Goal: Task Accomplishment & Management: Manage account settings

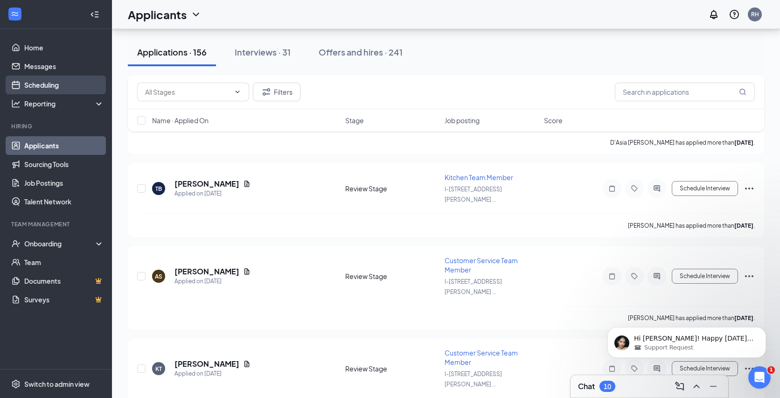
click at [52, 82] on link "Scheduling" at bounding box center [64, 85] width 80 height 19
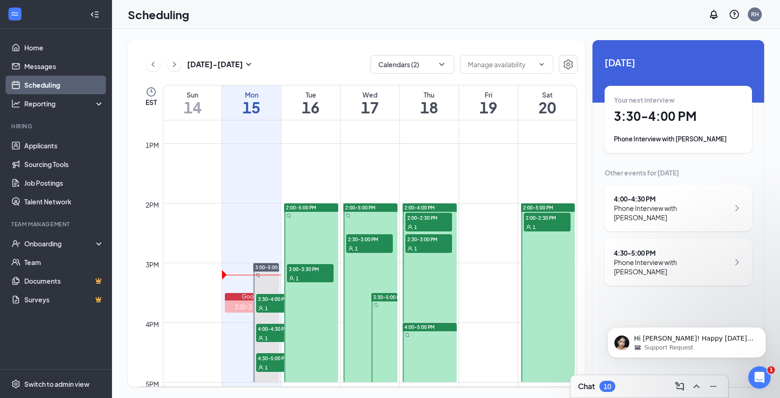
scroll to position [752, 0]
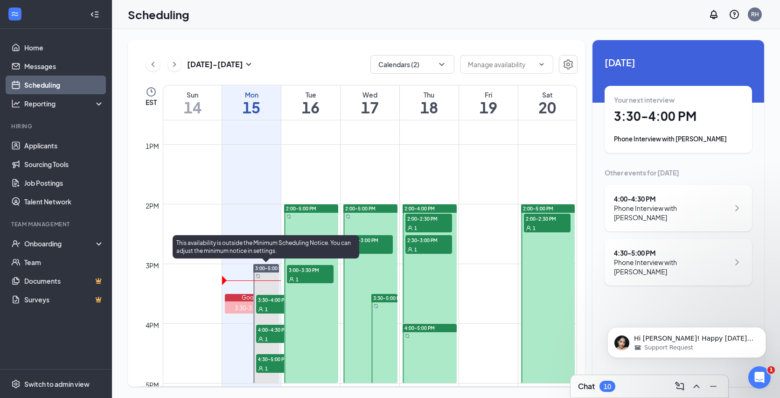
click at [265, 300] on span "3:30-4:00 PM" at bounding box center [279, 299] width 47 height 9
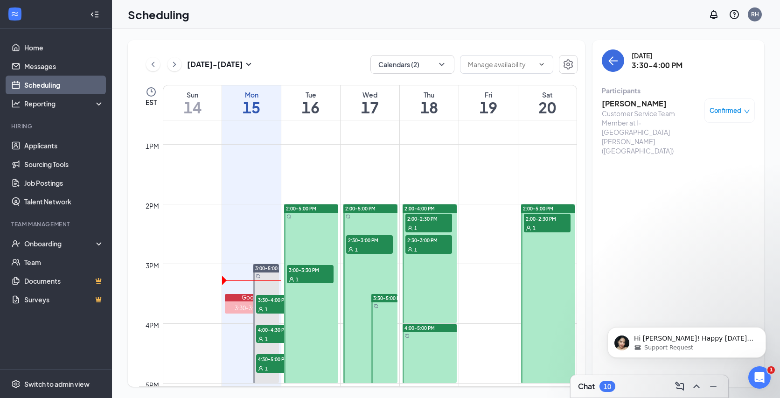
click at [631, 107] on h3 "[PERSON_NAME]" at bounding box center [651, 103] width 98 height 10
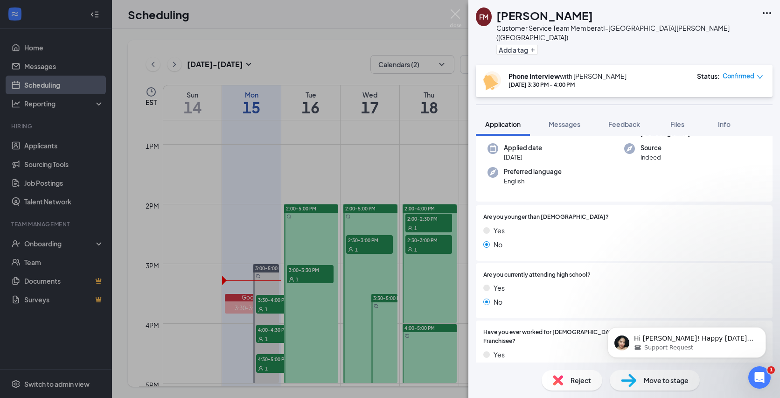
scroll to position [130, 0]
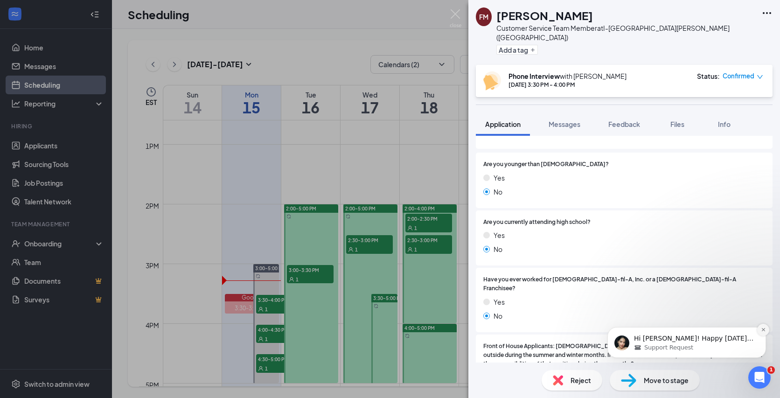
click at [766, 330] on button "Dismiss notification" at bounding box center [763, 330] width 12 height 12
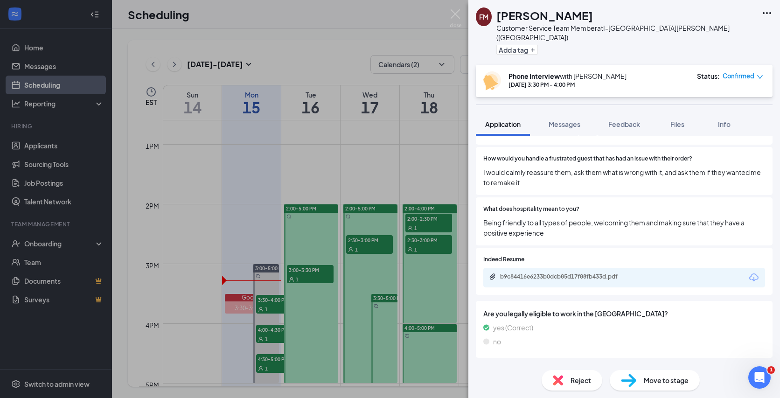
scroll to position [1226, 0]
click at [578, 272] on div "b9c84416e6233b0dcb85d17f88fb433d.pdf" at bounding box center [565, 275] width 131 height 7
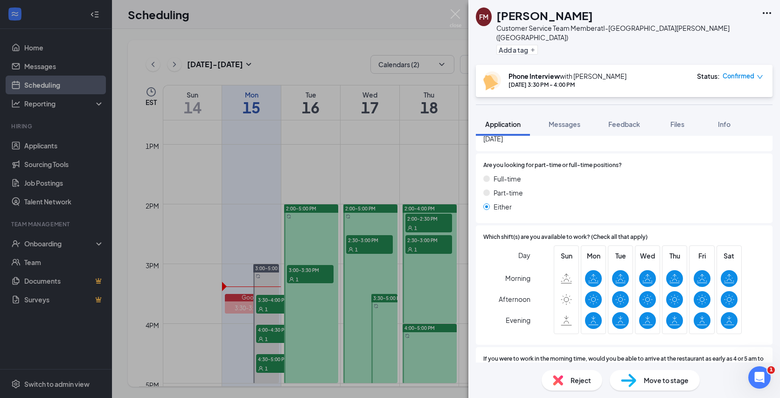
scroll to position [706, 0]
click at [623, 120] on span "Feedback" at bounding box center [624, 124] width 32 height 8
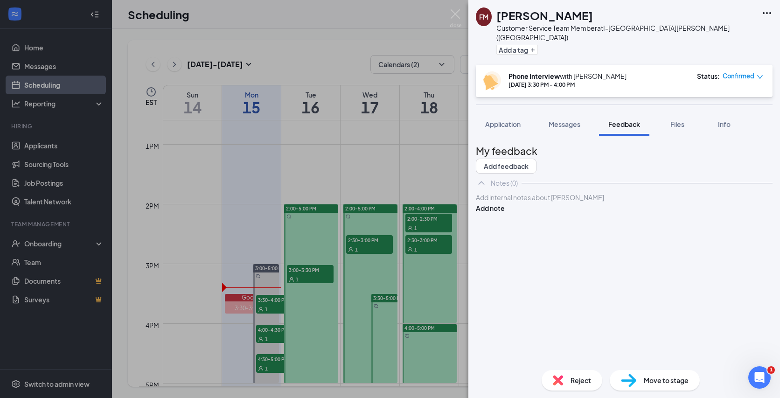
click at [567, 202] on div at bounding box center [624, 198] width 296 height 10
click at [505, 213] on button "Add note" at bounding box center [490, 208] width 29 height 10
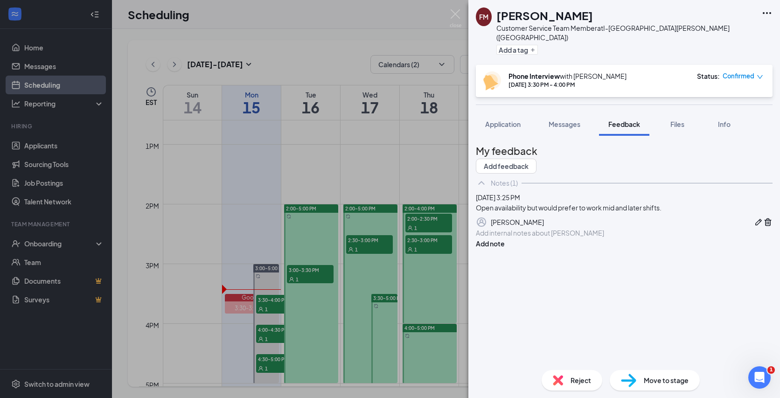
click at [539, 238] on div at bounding box center [624, 233] width 296 height 10
click at [505, 249] on button "Add note" at bounding box center [490, 243] width 29 height 10
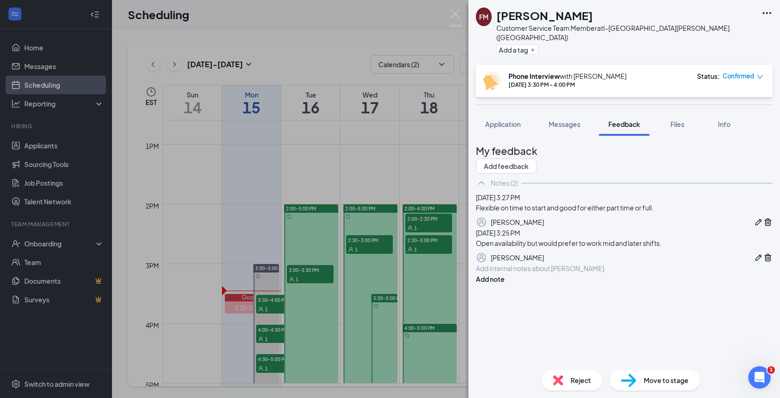
click at [560, 228] on div "[DATE] 3:27 PM Flexible on time to start and good for either part time or full.…" at bounding box center [624, 209] width 297 height 35
click at [516, 120] on span "Application" at bounding box center [502, 124] width 35 height 8
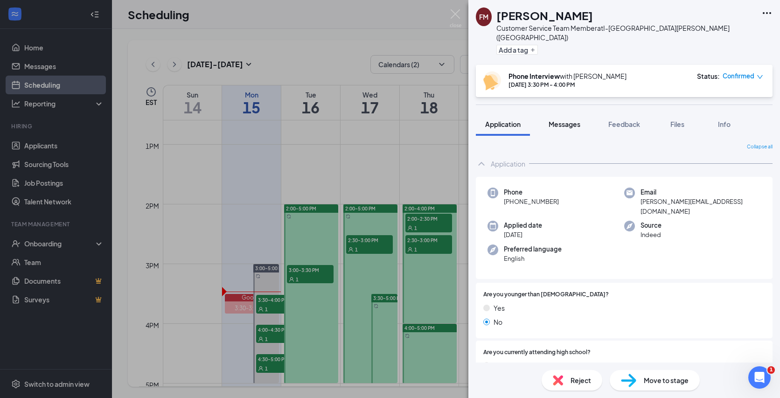
click at [562, 120] on span "Messages" at bounding box center [564, 124] width 32 height 8
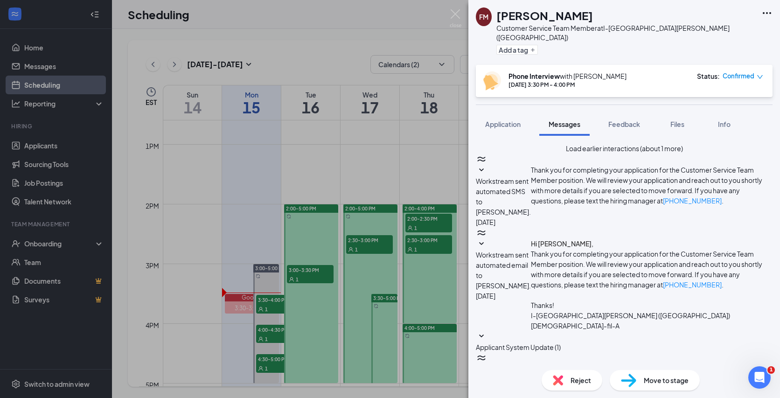
click at [367, 192] on div "FM [PERSON_NAME] Customer Service Team Member at I-[GEOGRAPHIC_DATA][PERSON_NAM…" at bounding box center [390, 199] width 780 height 398
